Goal: Task Accomplishment & Management: Complete application form

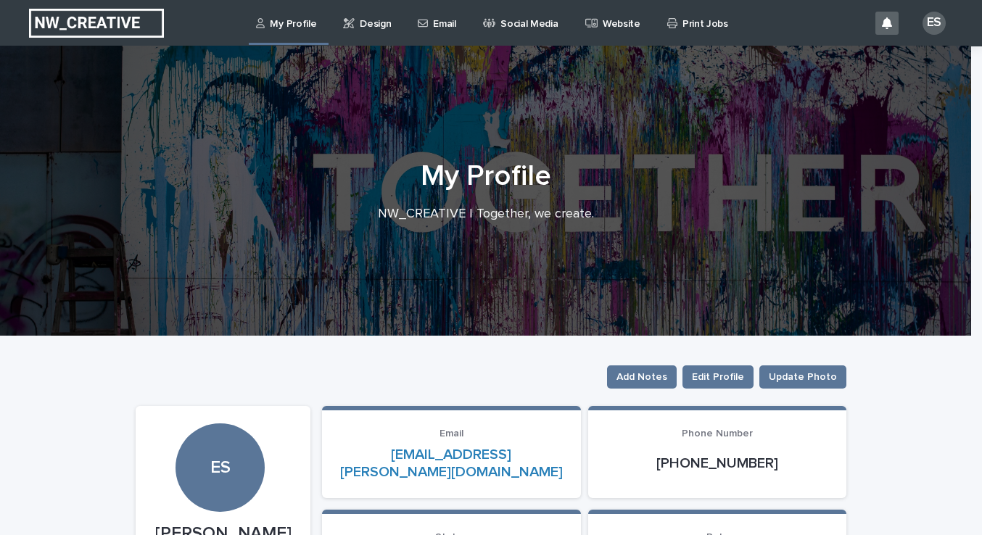
click at [443, 25] on p "Email" at bounding box center [444, 15] width 22 height 30
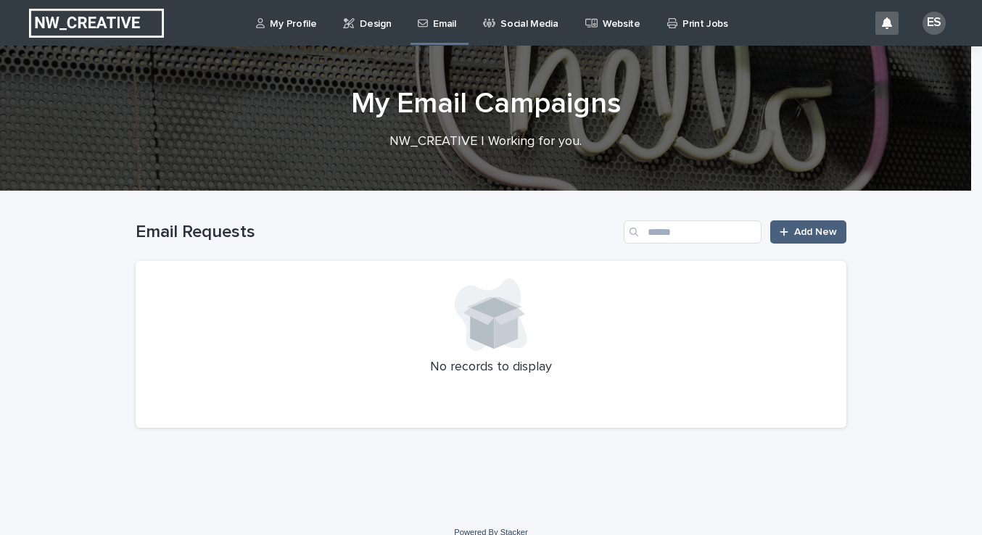
click at [804, 238] on link "Add New" at bounding box center [808, 231] width 76 height 23
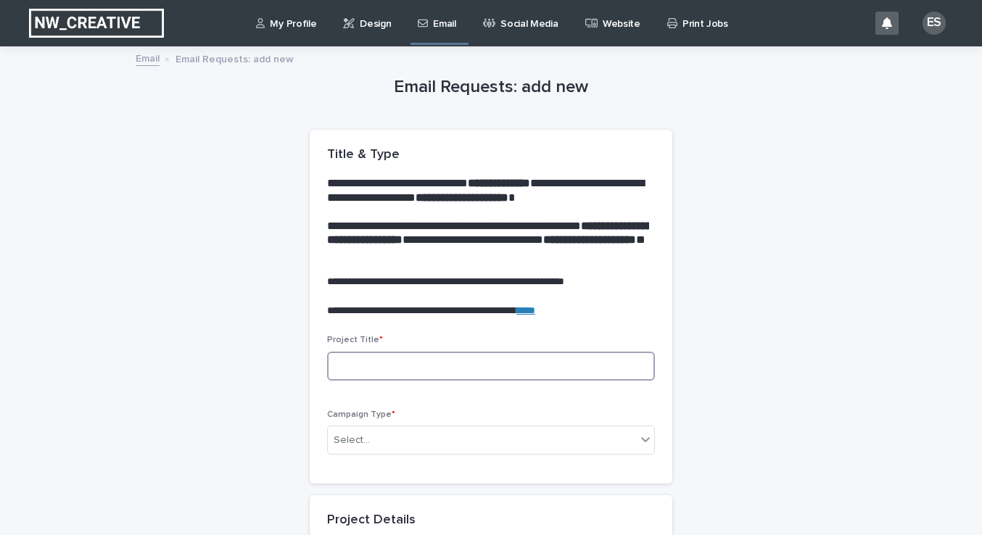
click at [371, 371] on input at bounding box center [491, 366] width 328 height 29
type input "**********"
click at [342, 439] on div "Select..." at bounding box center [352, 440] width 36 height 15
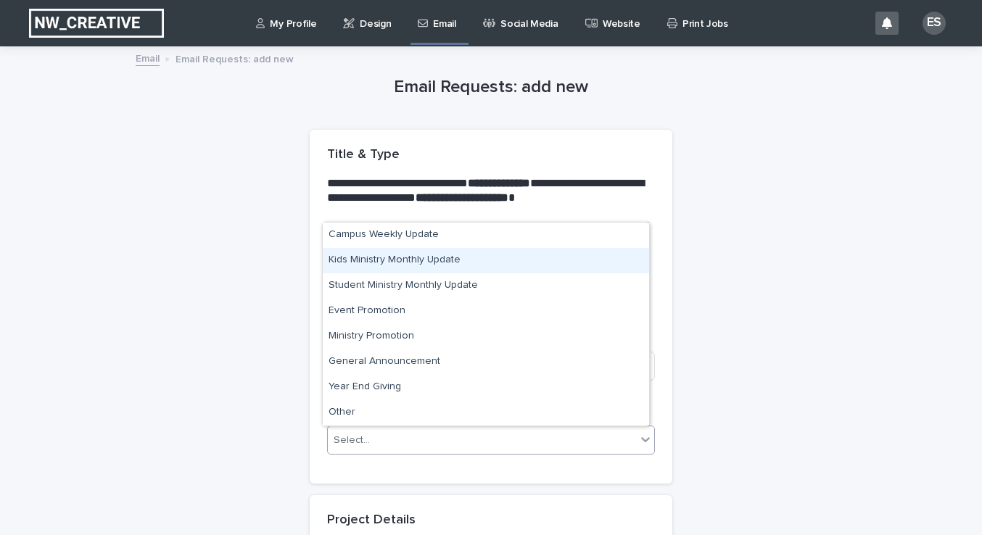
click at [355, 257] on div "Kids Ministry Monthly Update" at bounding box center [486, 260] width 326 height 25
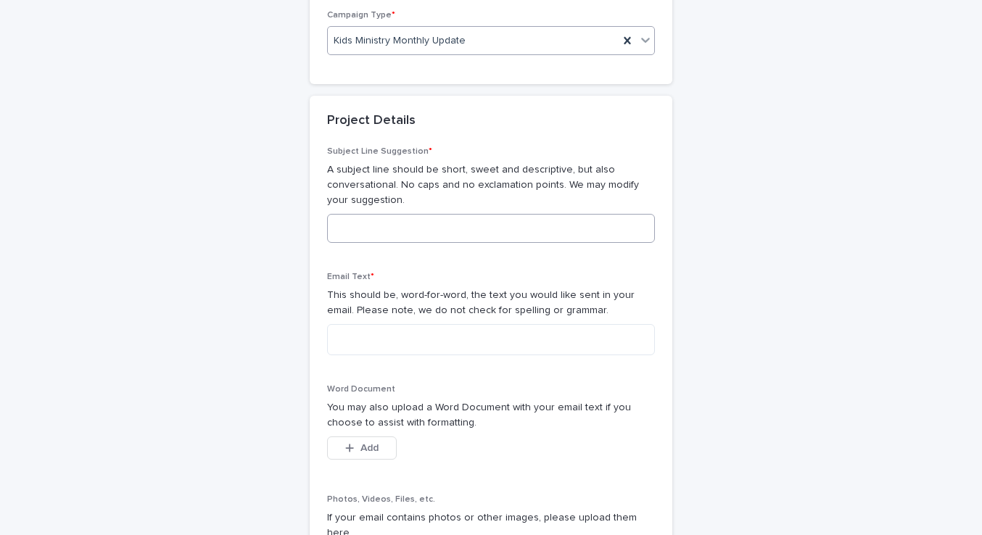
scroll to position [463, 0]
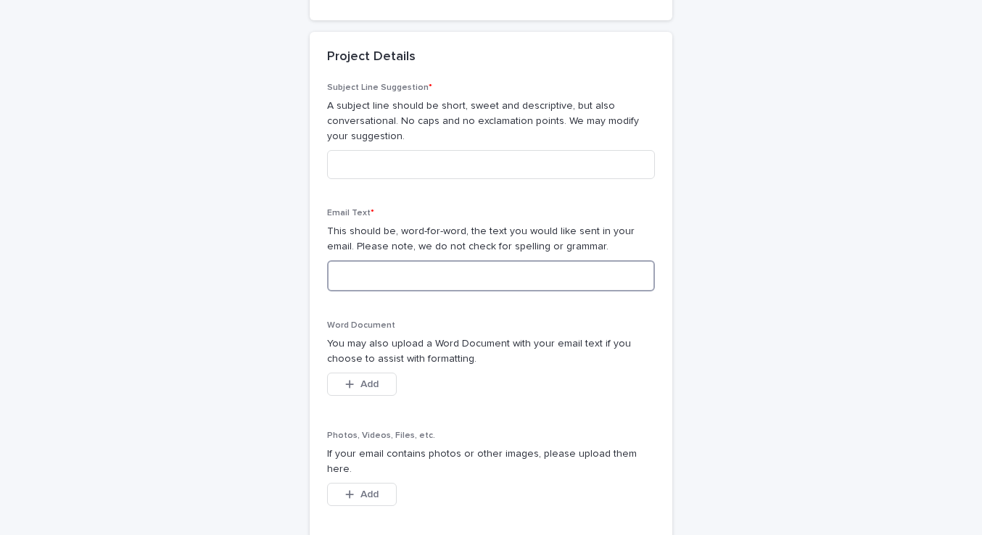
click at [347, 276] on textarea at bounding box center [491, 275] width 328 height 31
paste textarea "**********"
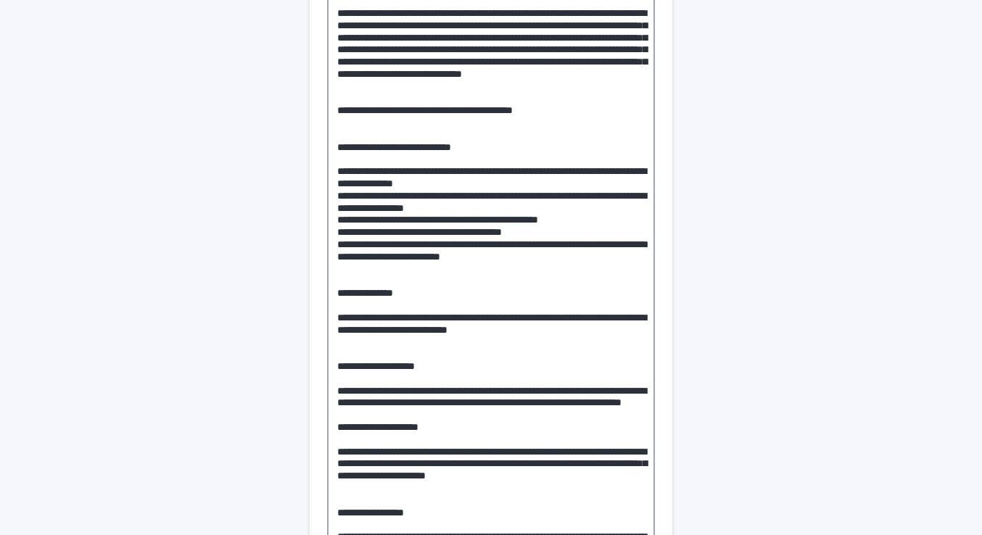
scroll to position [829, 0]
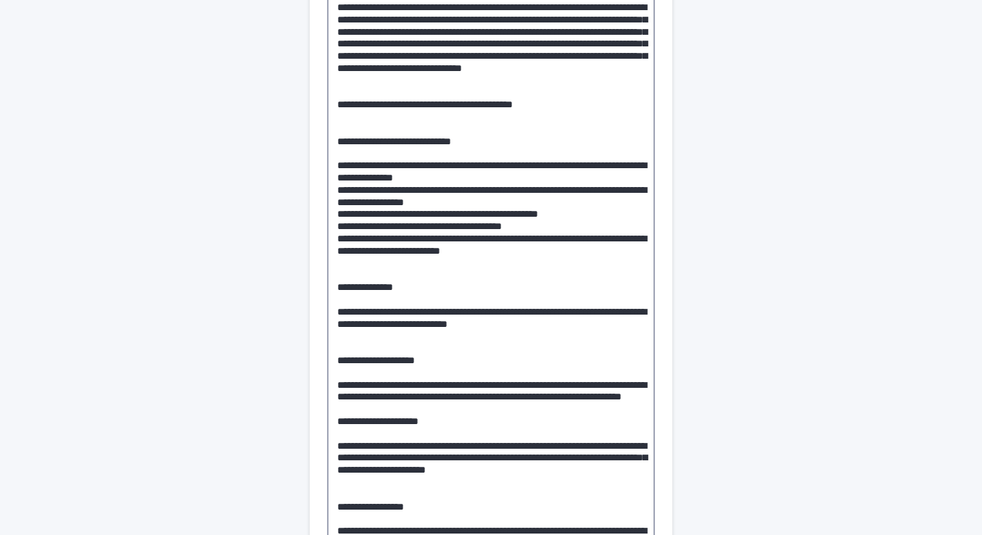
click at [557, 137] on textarea at bounding box center [491, 305] width 328 height 823
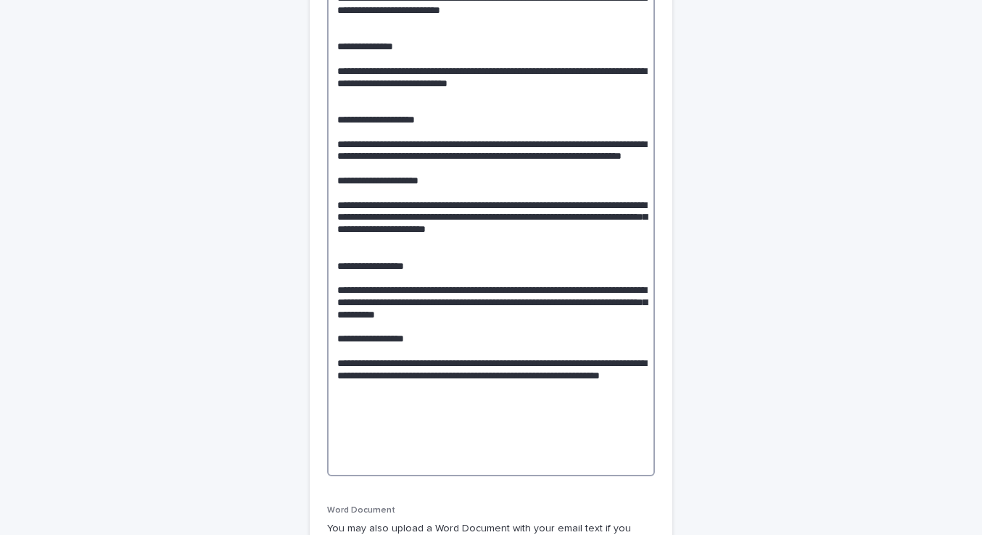
scroll to position [1072, 0]
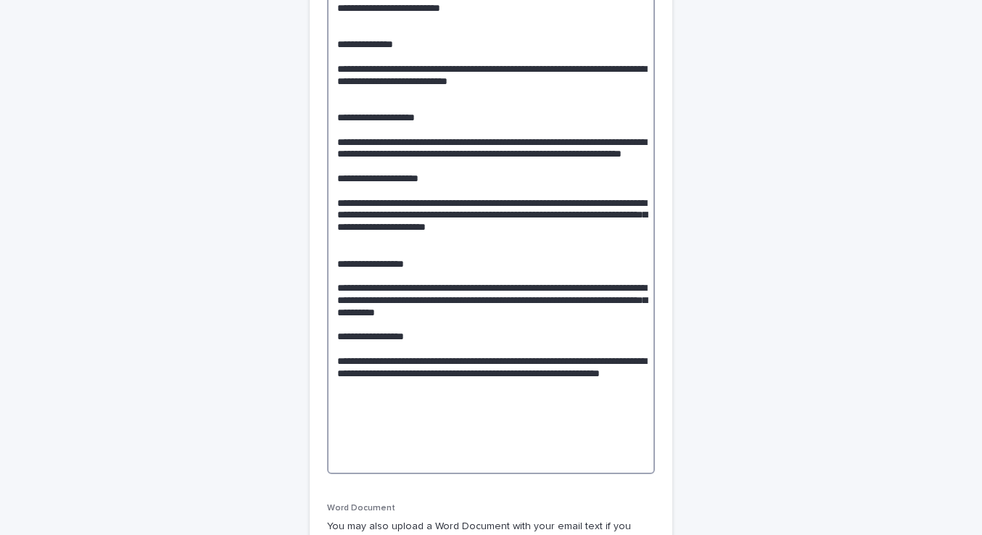
click at [442, 228] on textarea at bounding box center [491, 62] width 328 height 823
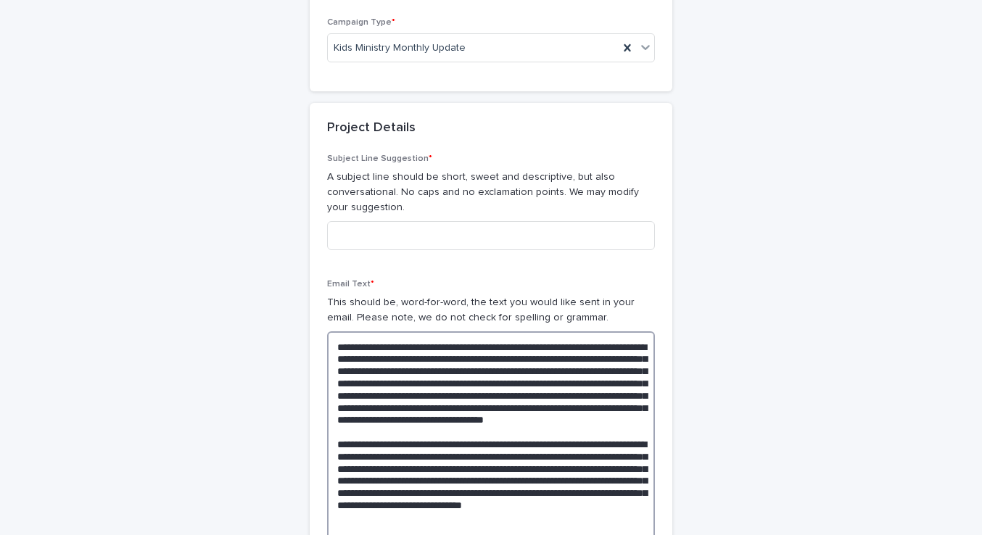
scroll to position [391, 0]
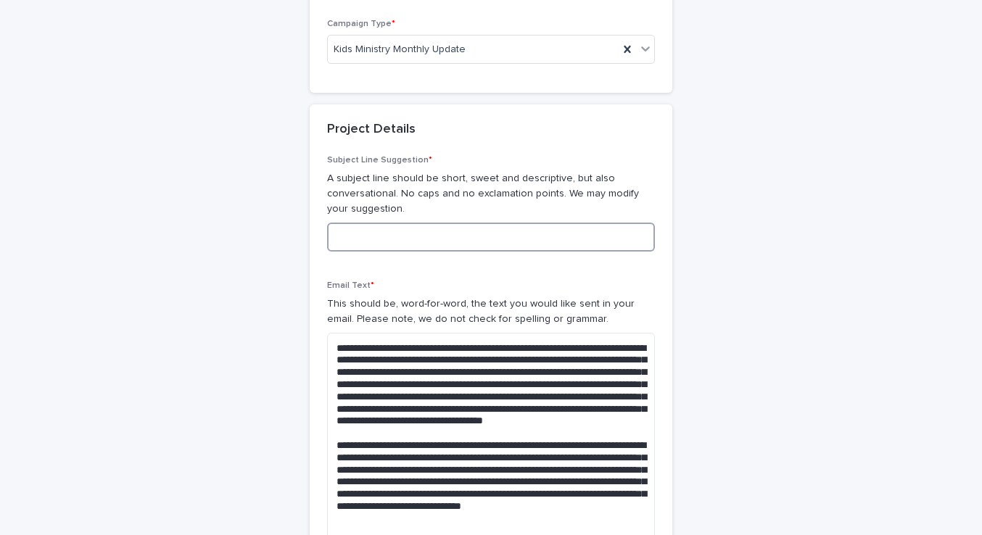
click at [397, 235] on input at bounding box center [491, 237] width 328 height 29
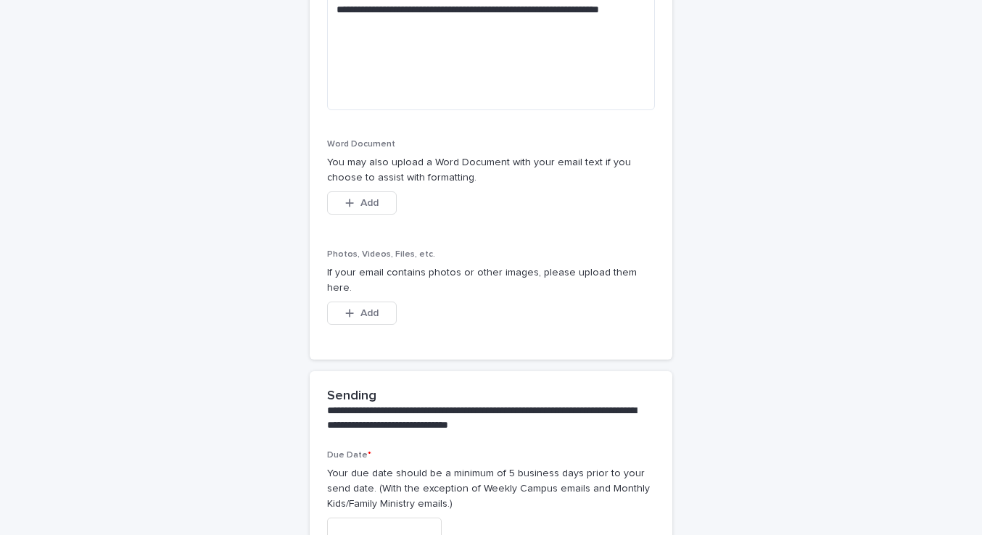
scroll to position [1468, 0]
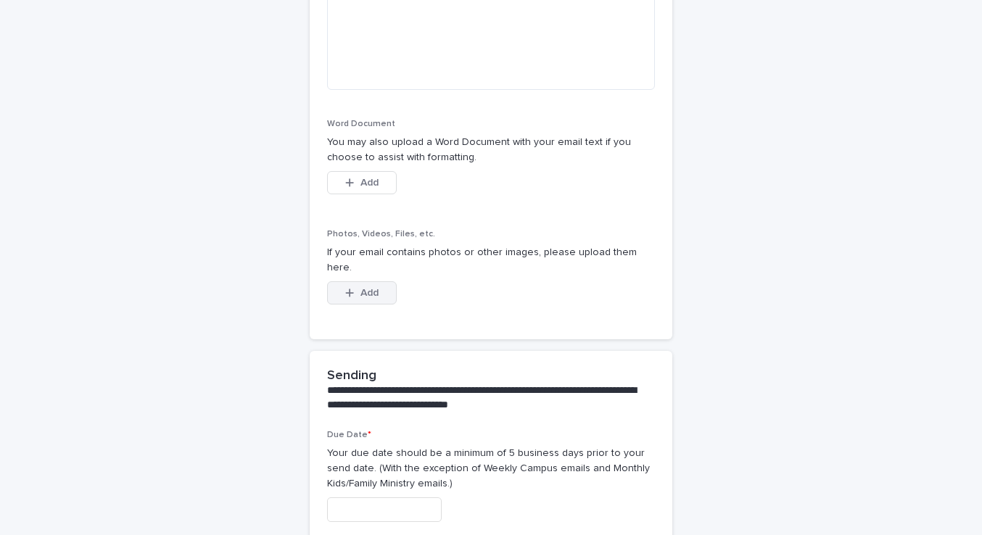
click at [370, 288] on span "Add" at bounding box center [369, 293] width 18 height 10
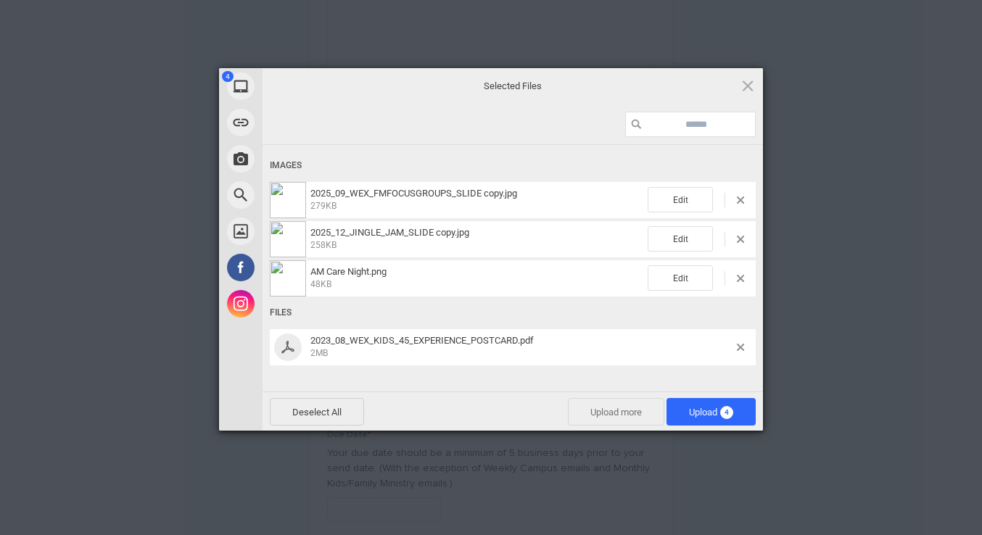
click at [634, 416] on span "Upload more" at bounding box center [616, 412] width 96 height 28
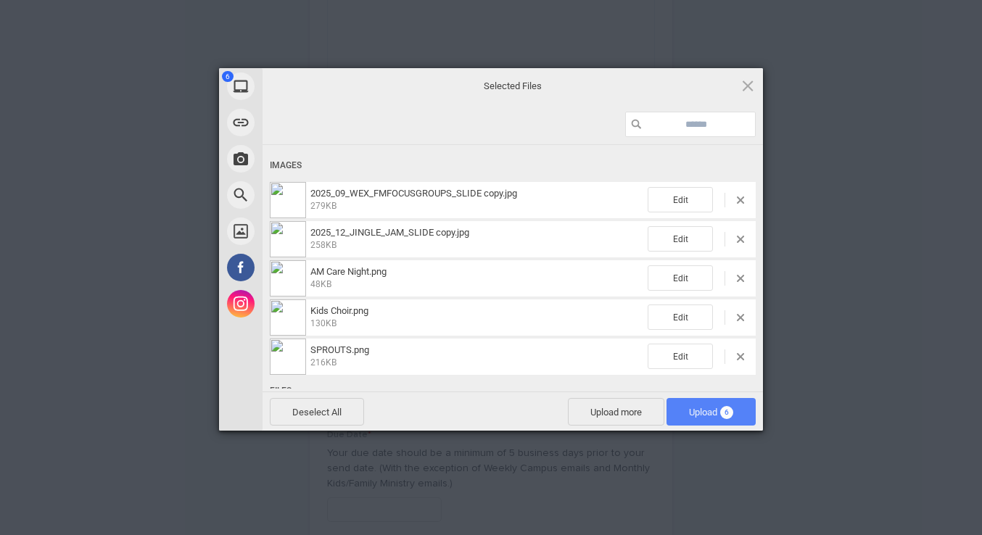
click at [689, 408] on span "Upload 6" at bounding box center [711, 412] width 44 height 11
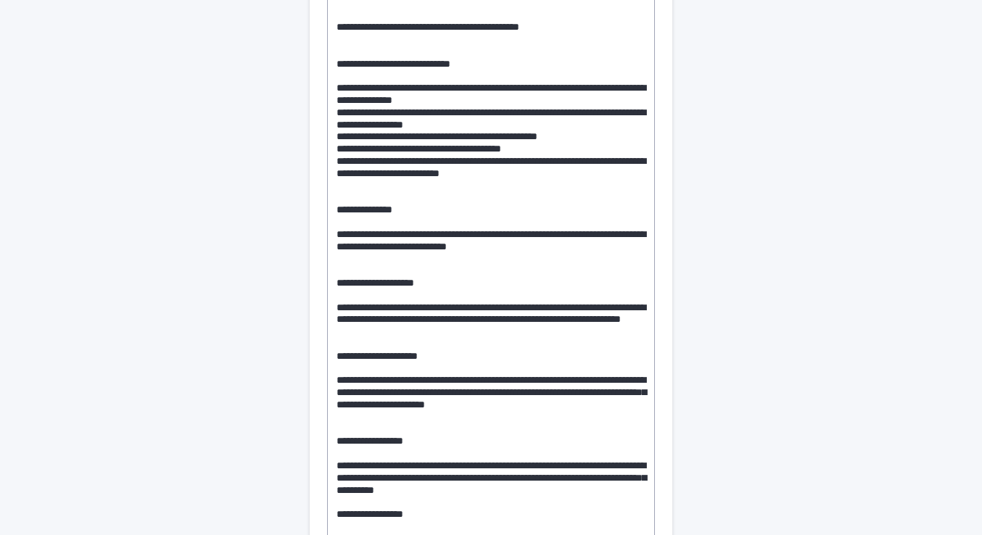
scroll to position [911, 0]
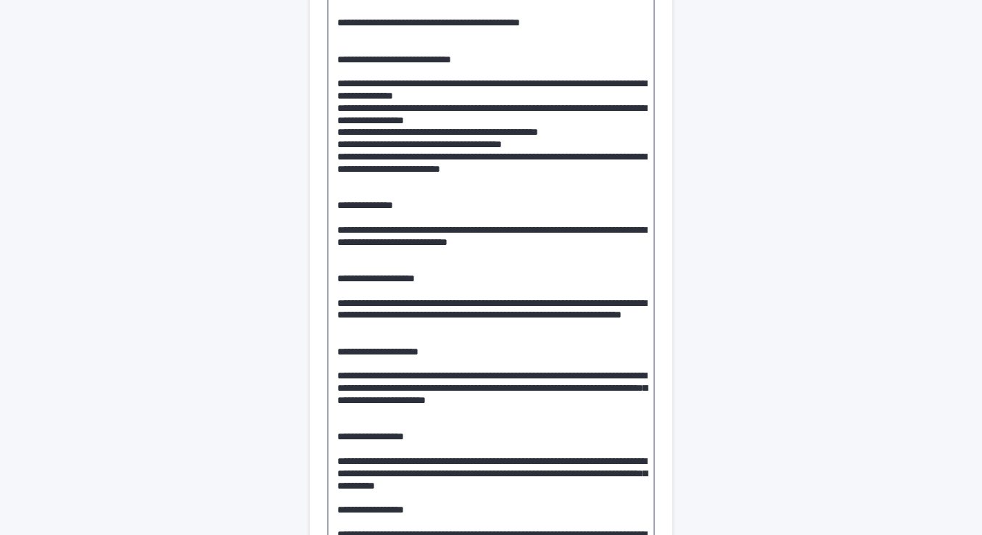
drag, startPoint x: 533, startPoint y: 183, endPoint x: 315, endPoint y: 140, distance: 222.4
click at [315, 140] on div "Subject Line Suggestion * A subject line should be short, sweet and descriptive…" at bounding box center [491, 370] width 363 height 1470
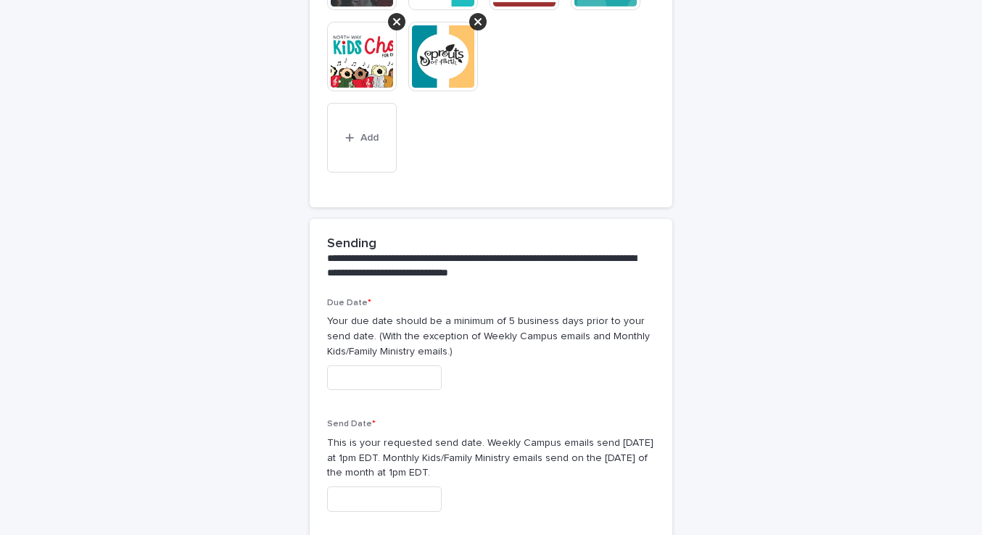
scroll to position [1751, 0]
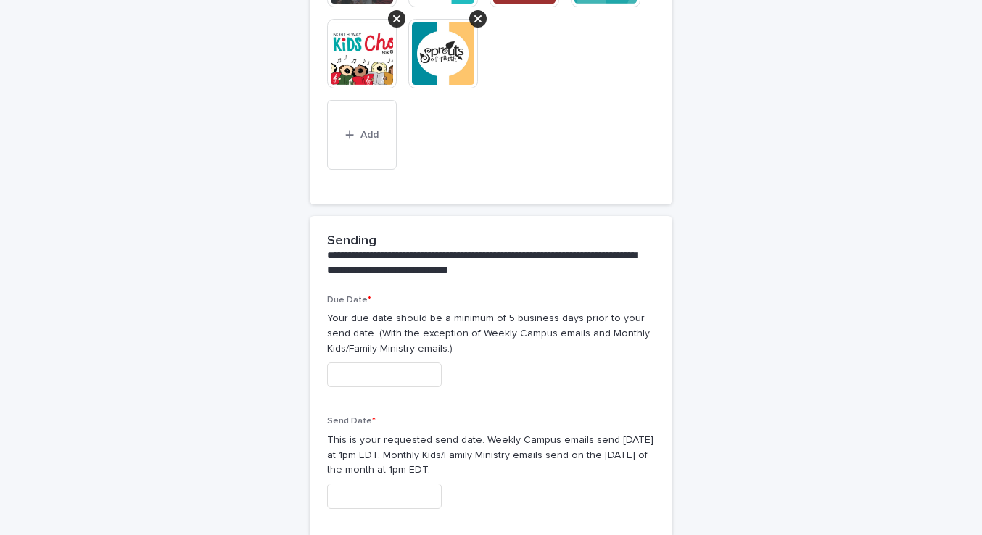
type textarea "**********"
click at [359, 363] on input "text" at bounding box center [384, 375] width 115 height 25
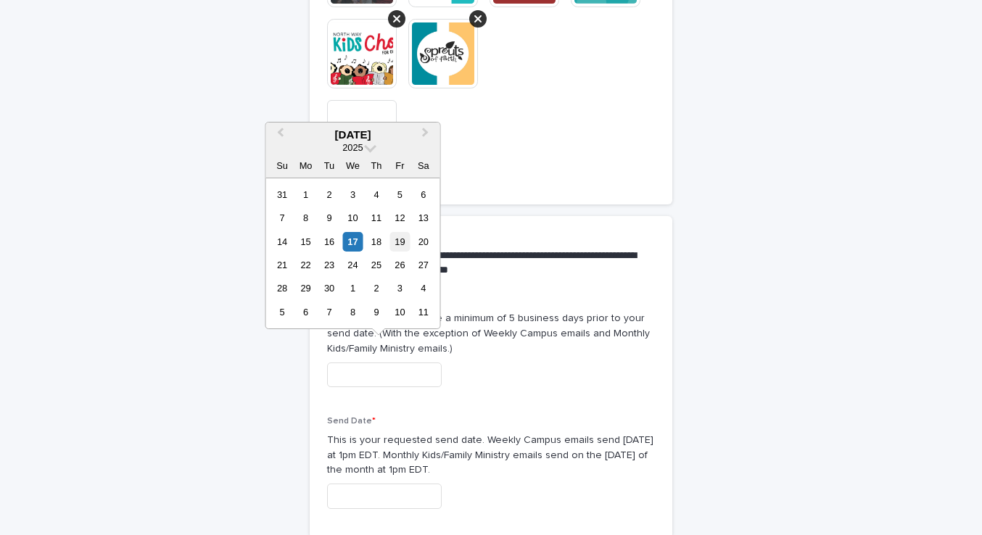
click at [403, 240] on div "19" at bounding box center [400, 242] width 20 height 20
type input "**********"
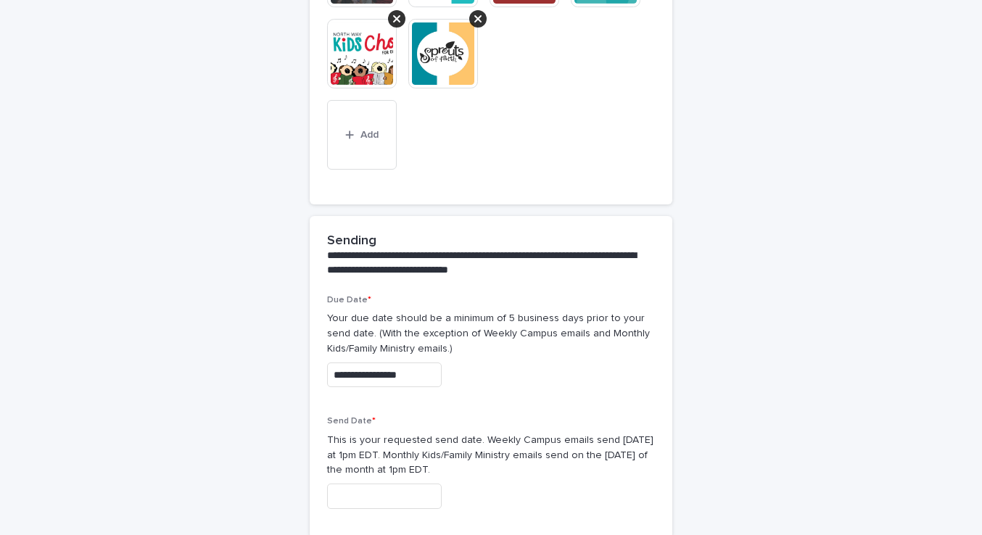
click at [394, 488] on input "text" at bounding box center [384, 496] width 115 height 25
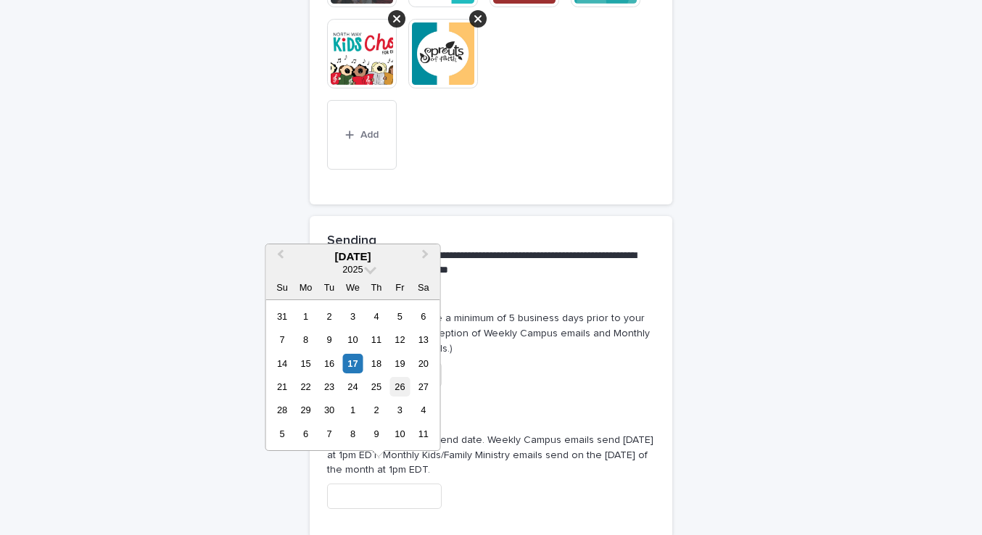
click at [405, 387] on div "26" at bounding box center [400, 387] width 20 height 20
type input "**********"
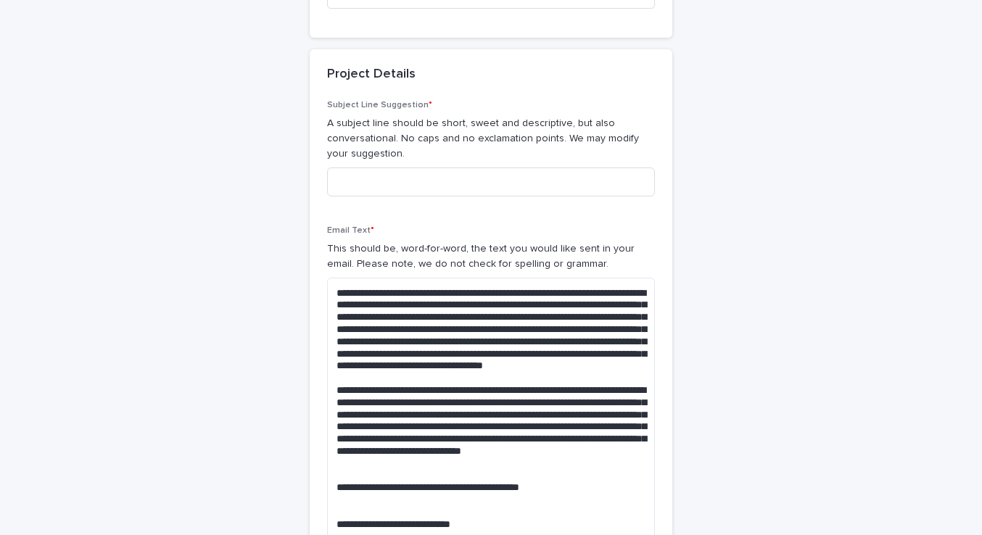
scroll to position [328, 0]
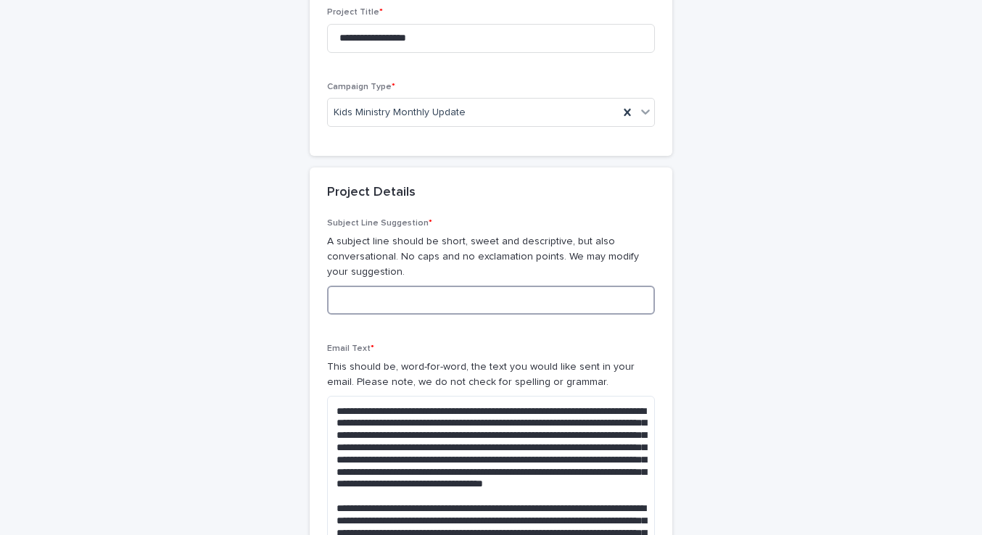
click at [392, 294] on input at bounding box center [491, 300] width 328 height 29
type input "**********"
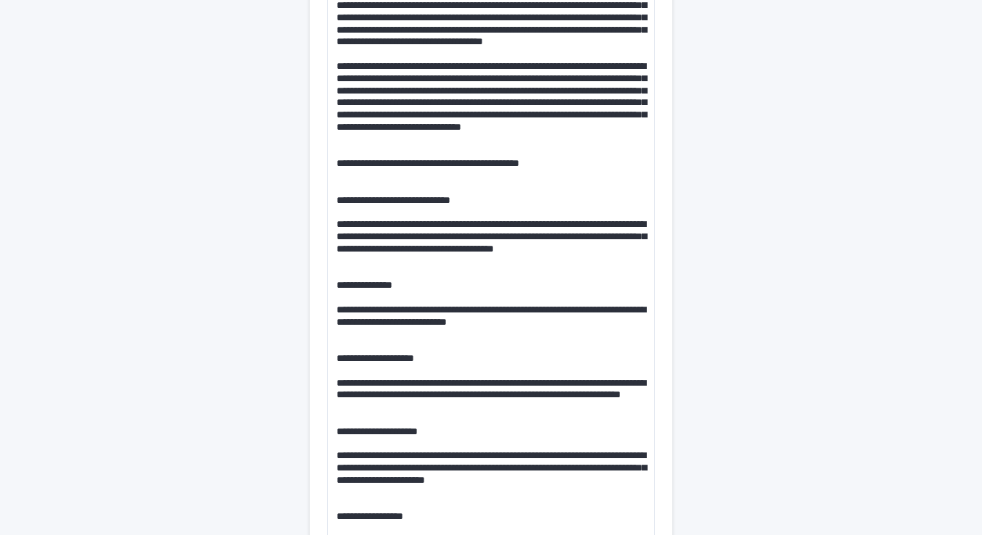
scroll to position [772, 0]
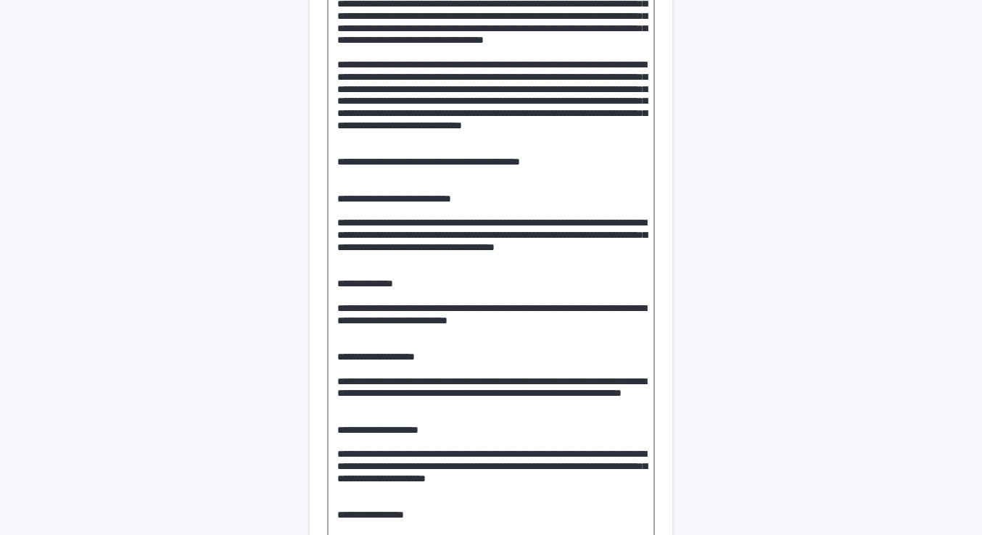
click at [378, 255] on textarea at bounding box center [491, 338] width 328 height 774
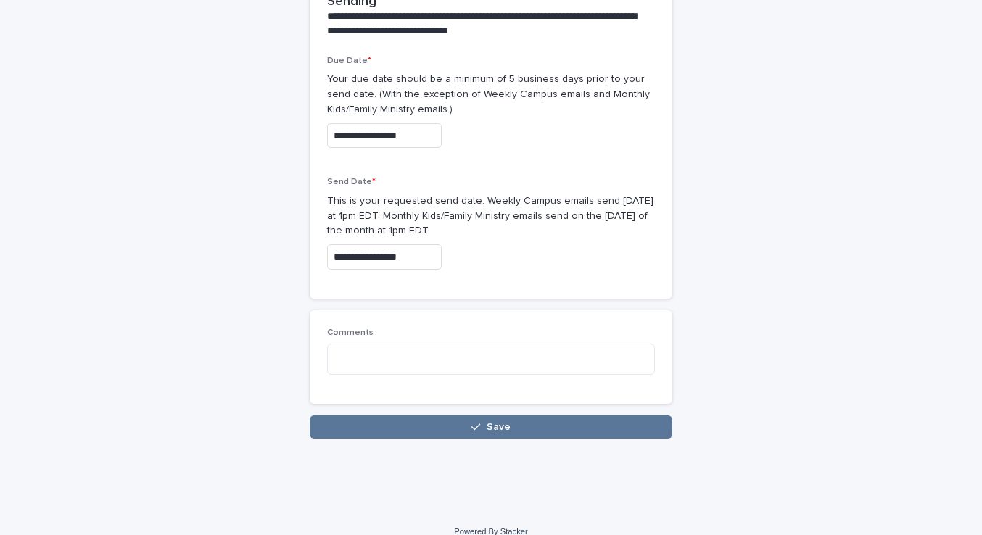
scroll to position [1993, 0]
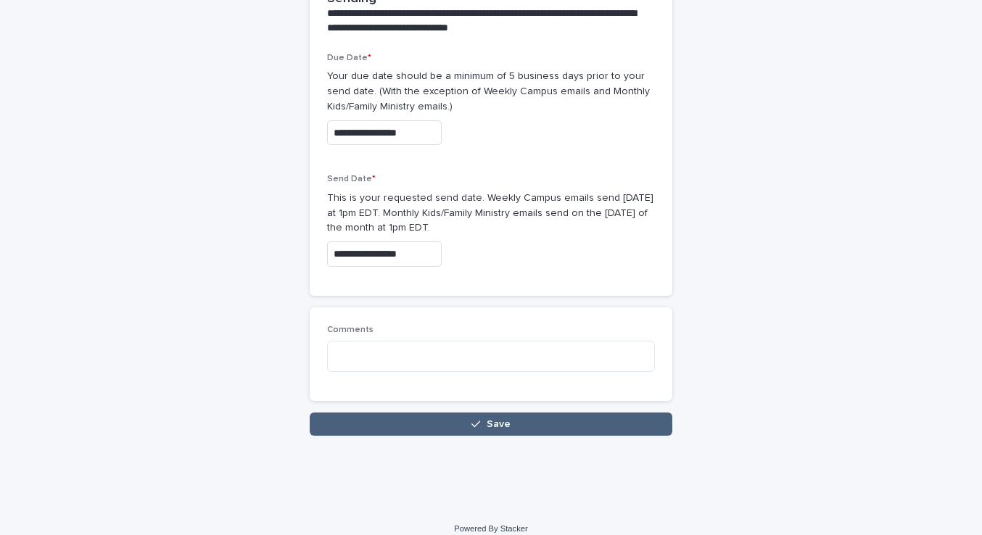
type textarea "**********"
click at [439, 413] on button "Save" at bounding box center [491, 424] width 363 height 23
